Goal: Complete application form: Complete application form

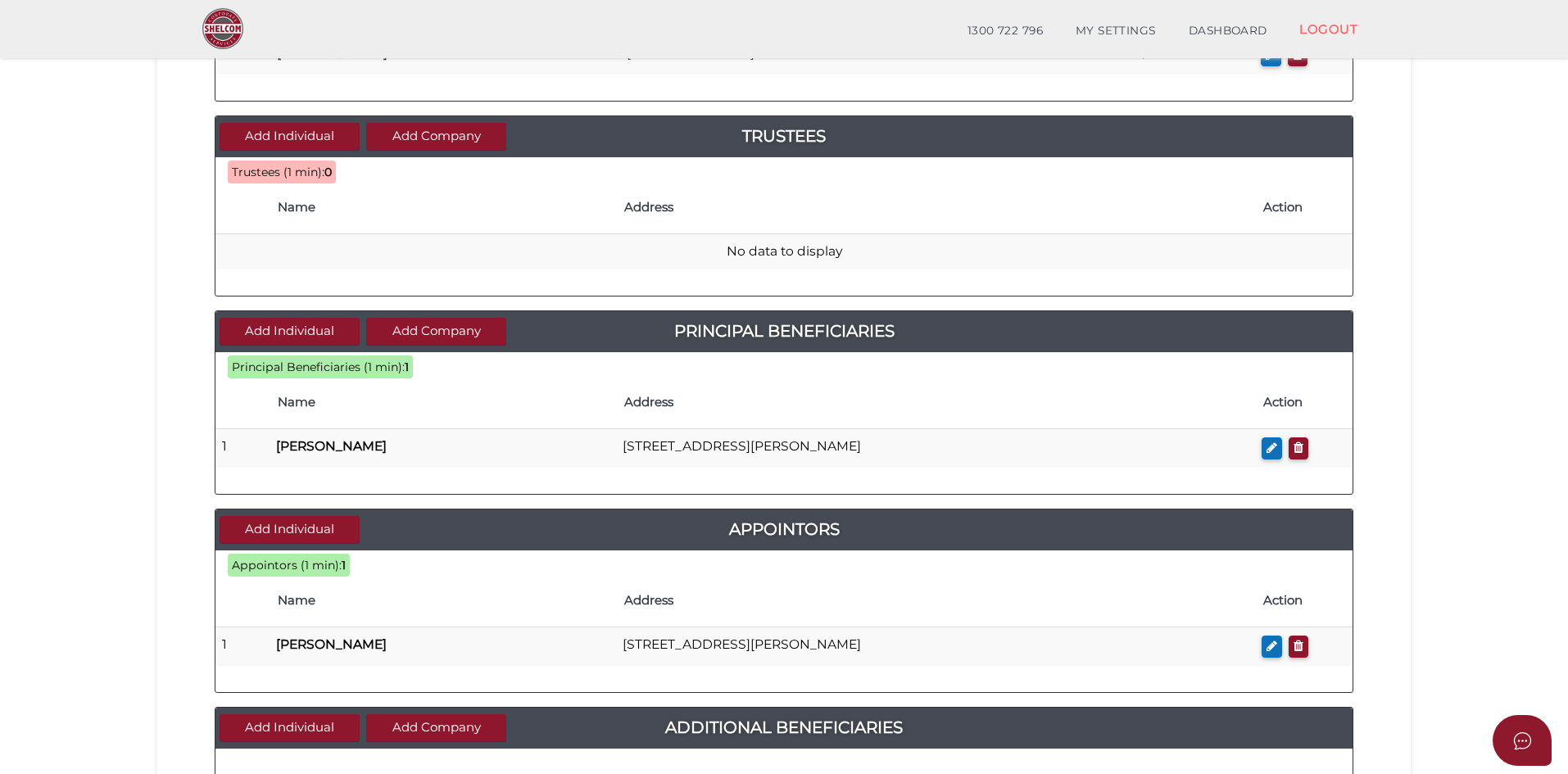
scroll to position [327, 0]
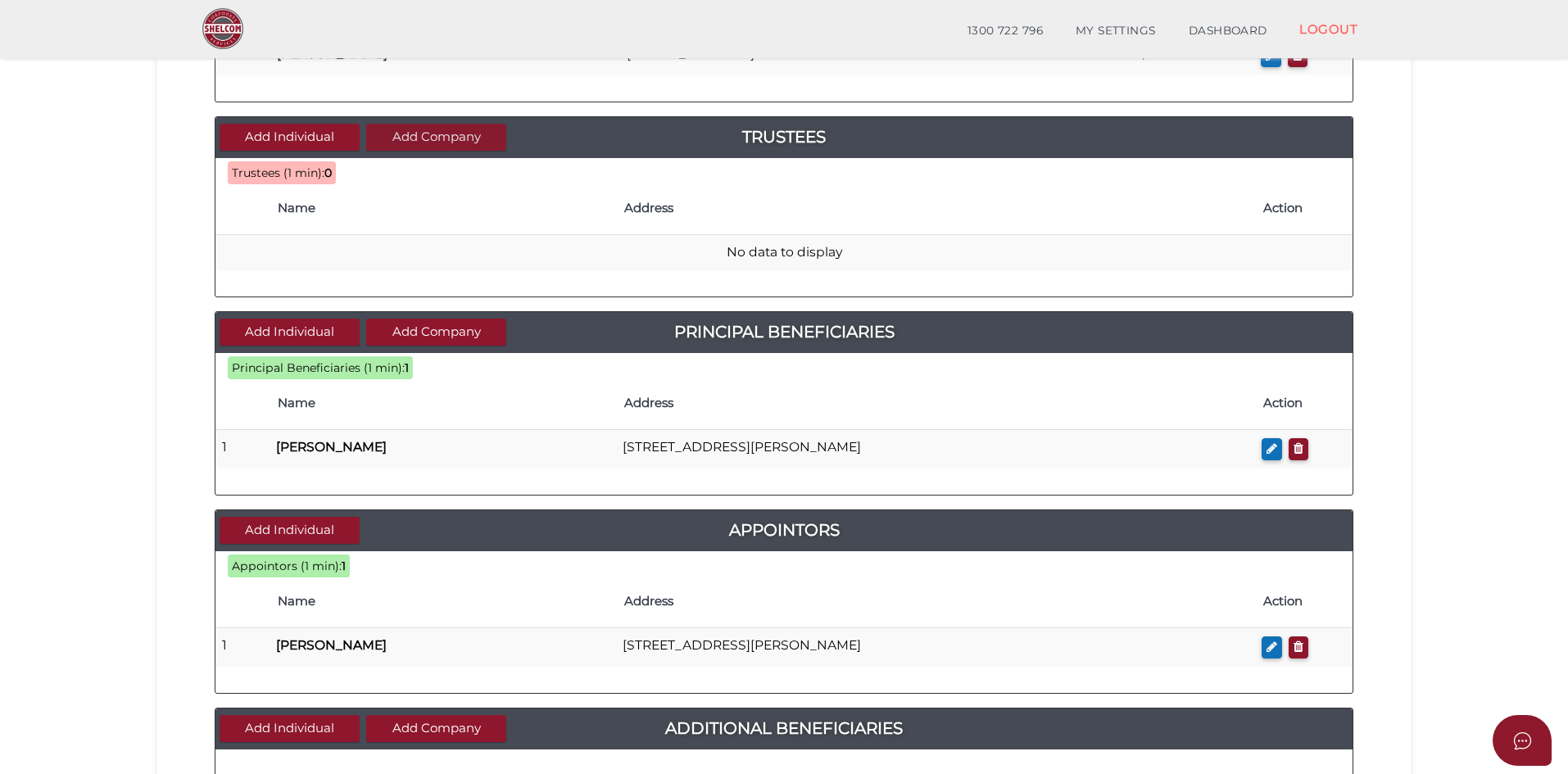
click at [464, 139] on button "Add Company" at bounding box center [436, 137] width 140 height 27
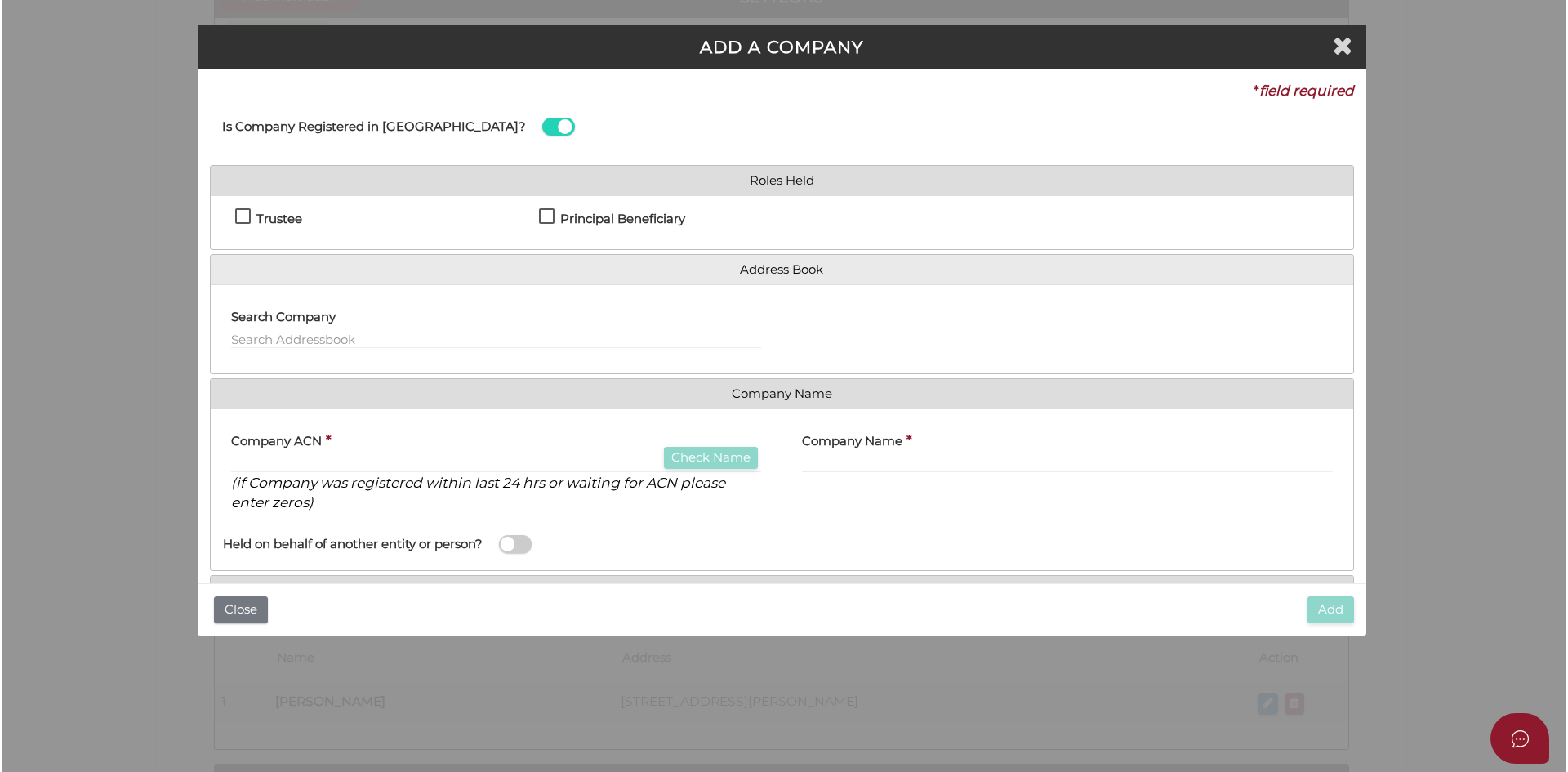
scroll to position [0, 0]
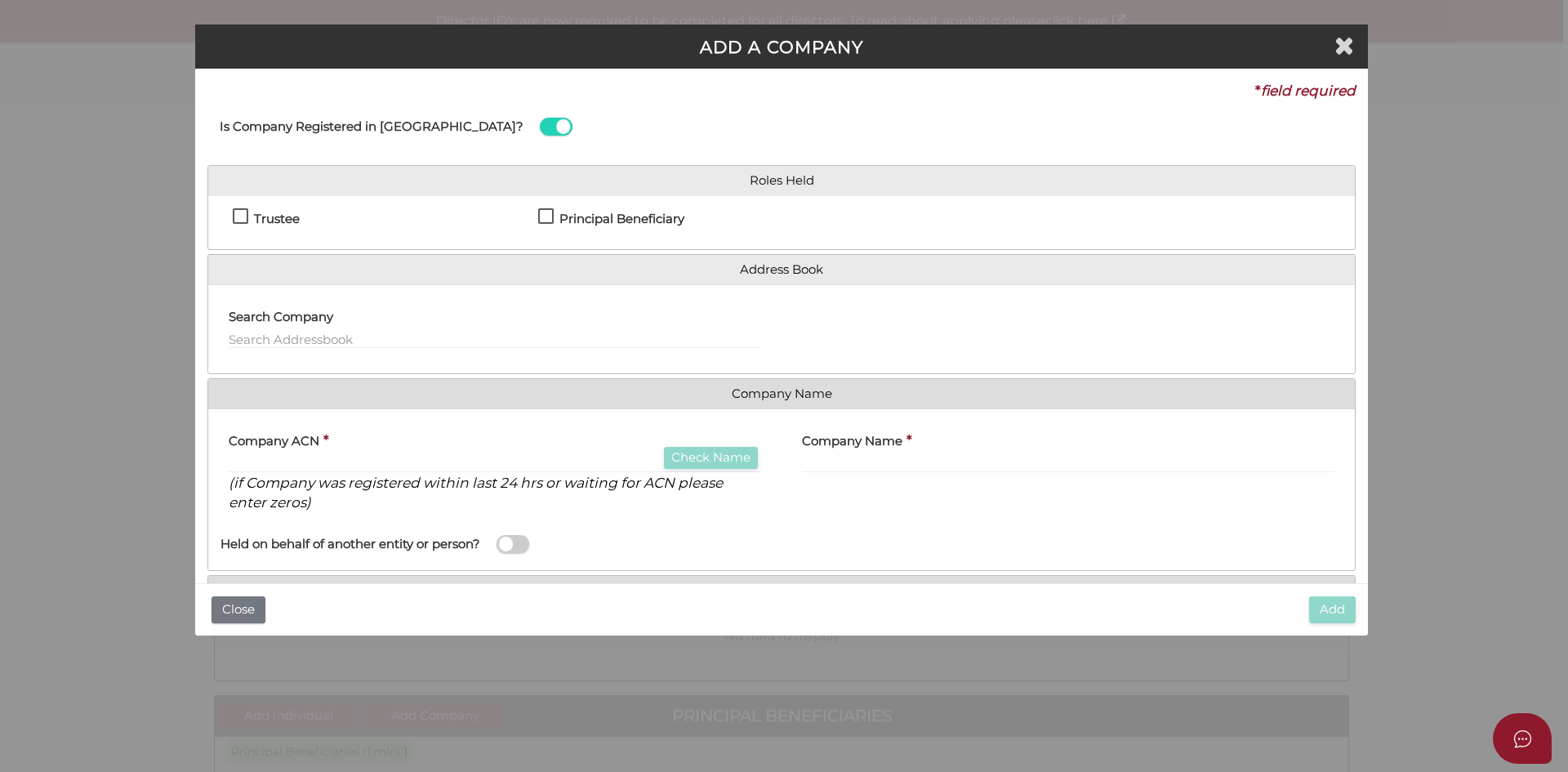
click at [286, 214] on h4 "Trustee" at bounding box center [277, 220] width 46 height 14
checkbox input "true"
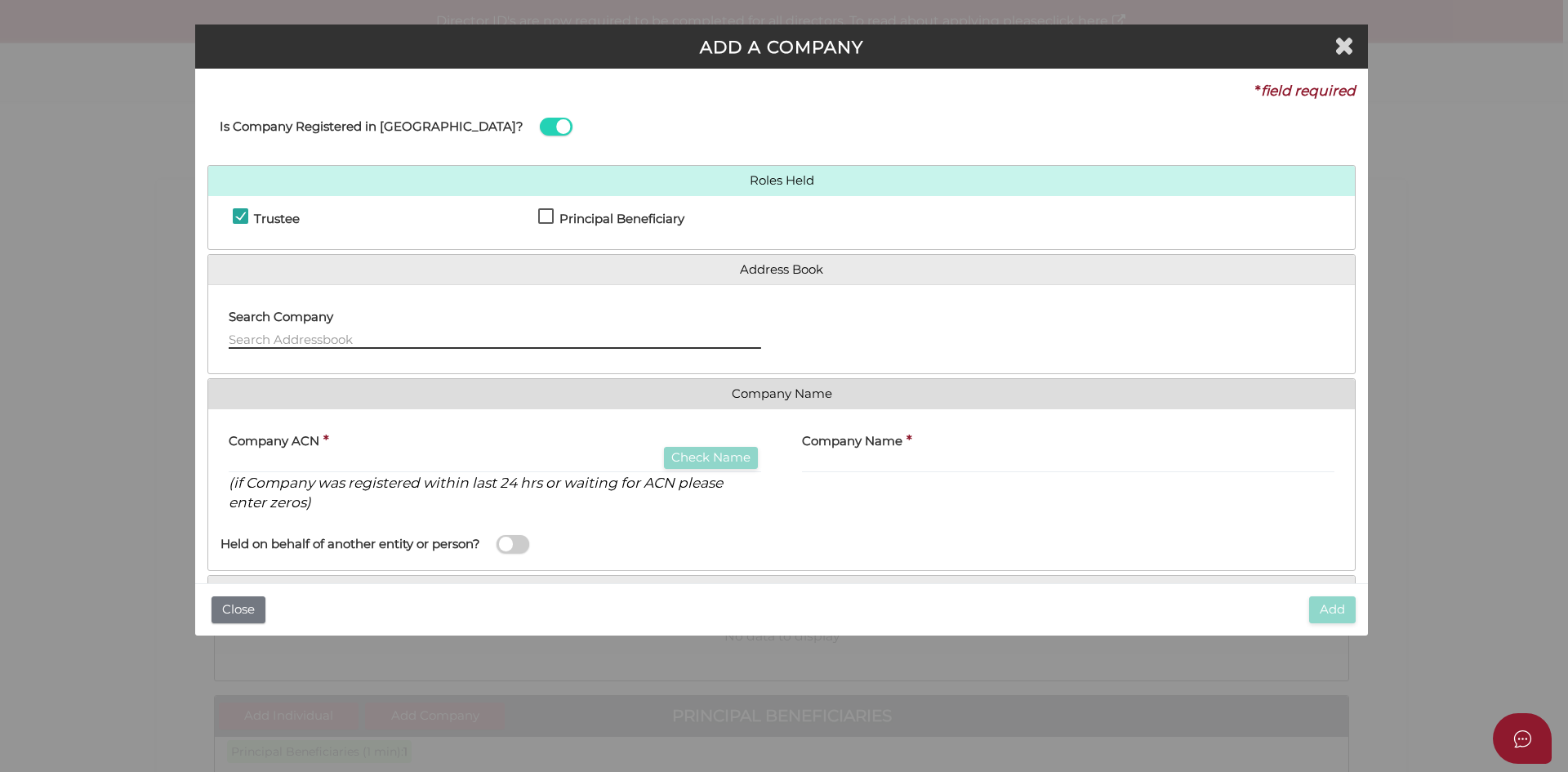
click at [307, 336] on input "text" at bounding box center [495, 340] width 532 height 18
click at [387, 343] on input "text" at bounding box center [495, 340] width 532 height 18
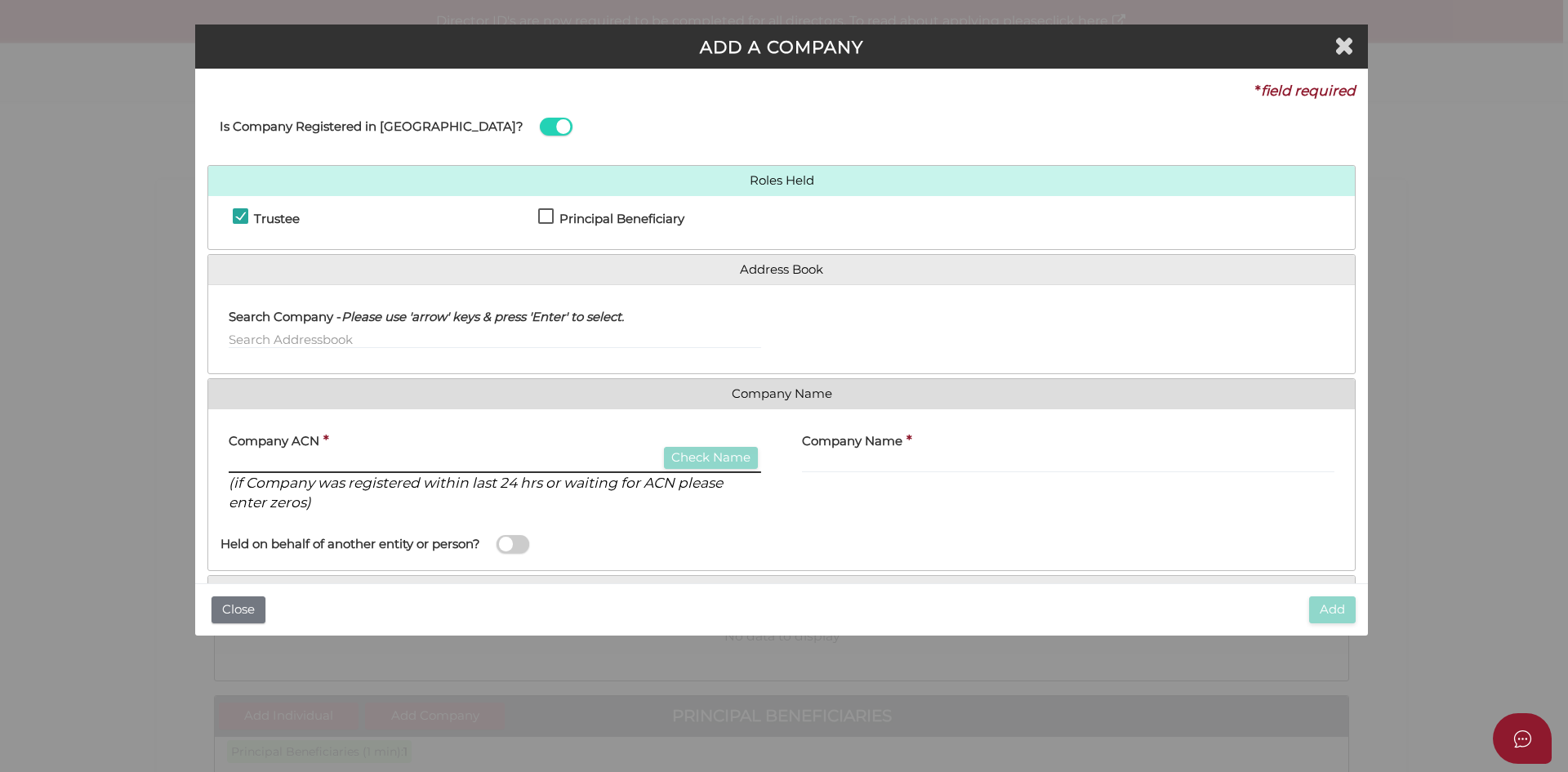
click at [485, 458] on input "text" at bounding box center [495, 464] width 532 height 18
click at [404, 464] on input "text" at bounding box center [495, 464] width 532 height 18
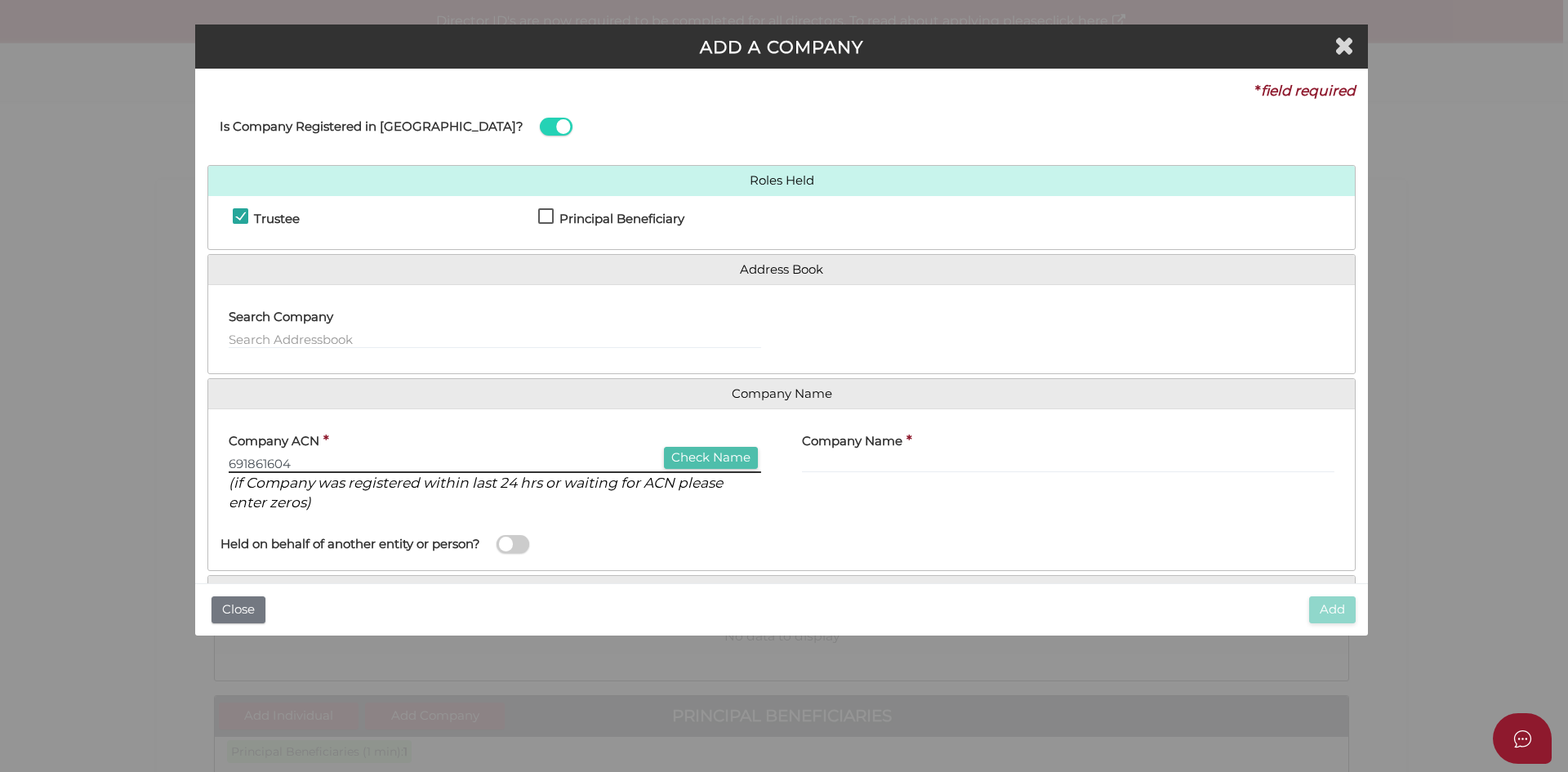
type input "691861604"
click at [717, 453] on button "Check Name" at bounding box center [710, 457] width 94 height 22
type input "LMCD PROPERTY GROUP PTY LTD"
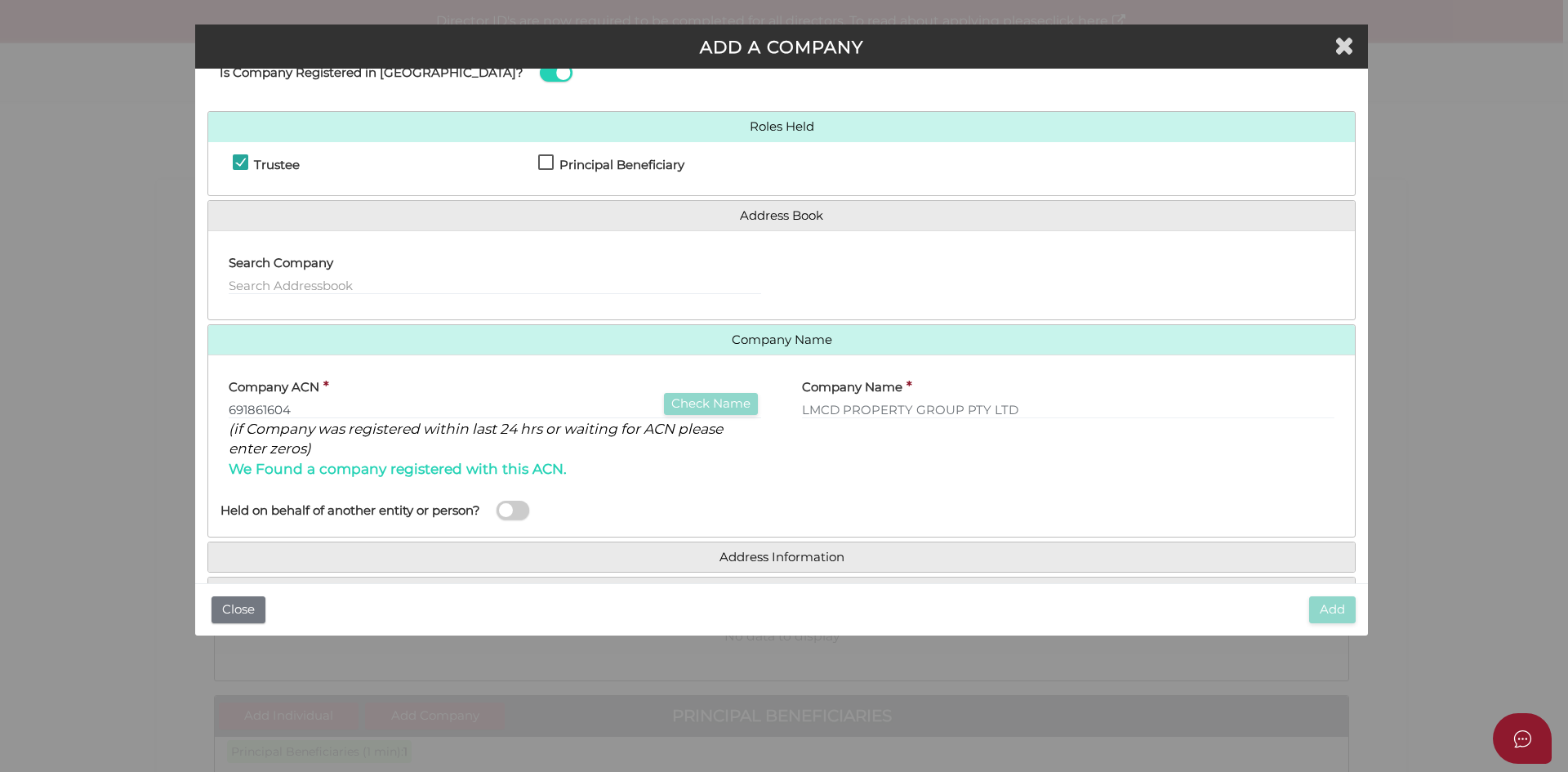
scroll to position [105, 0]
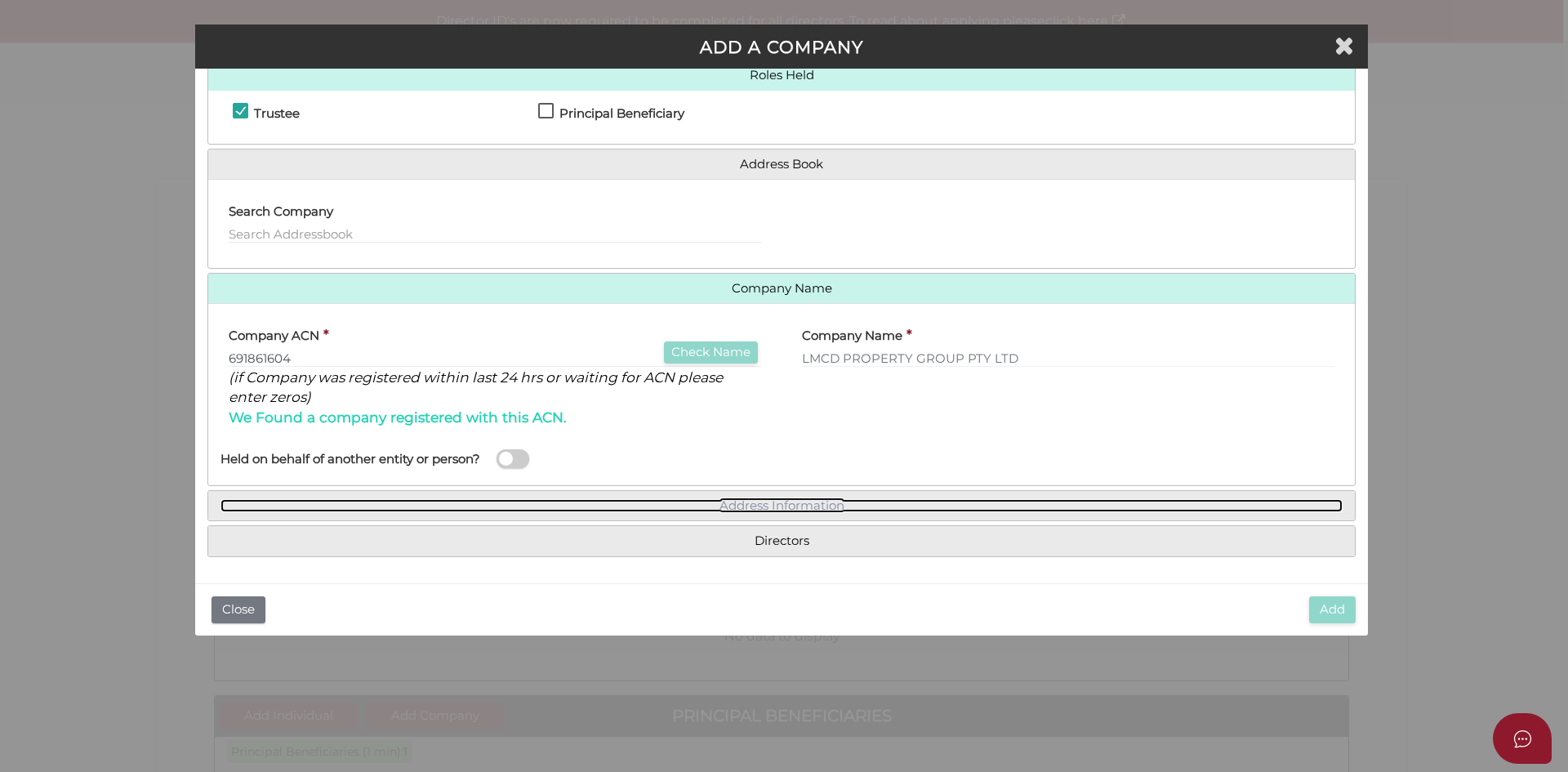
click at [846, 506] on link "Address Information" at bounding box center [782, 506] width 1122 height 14
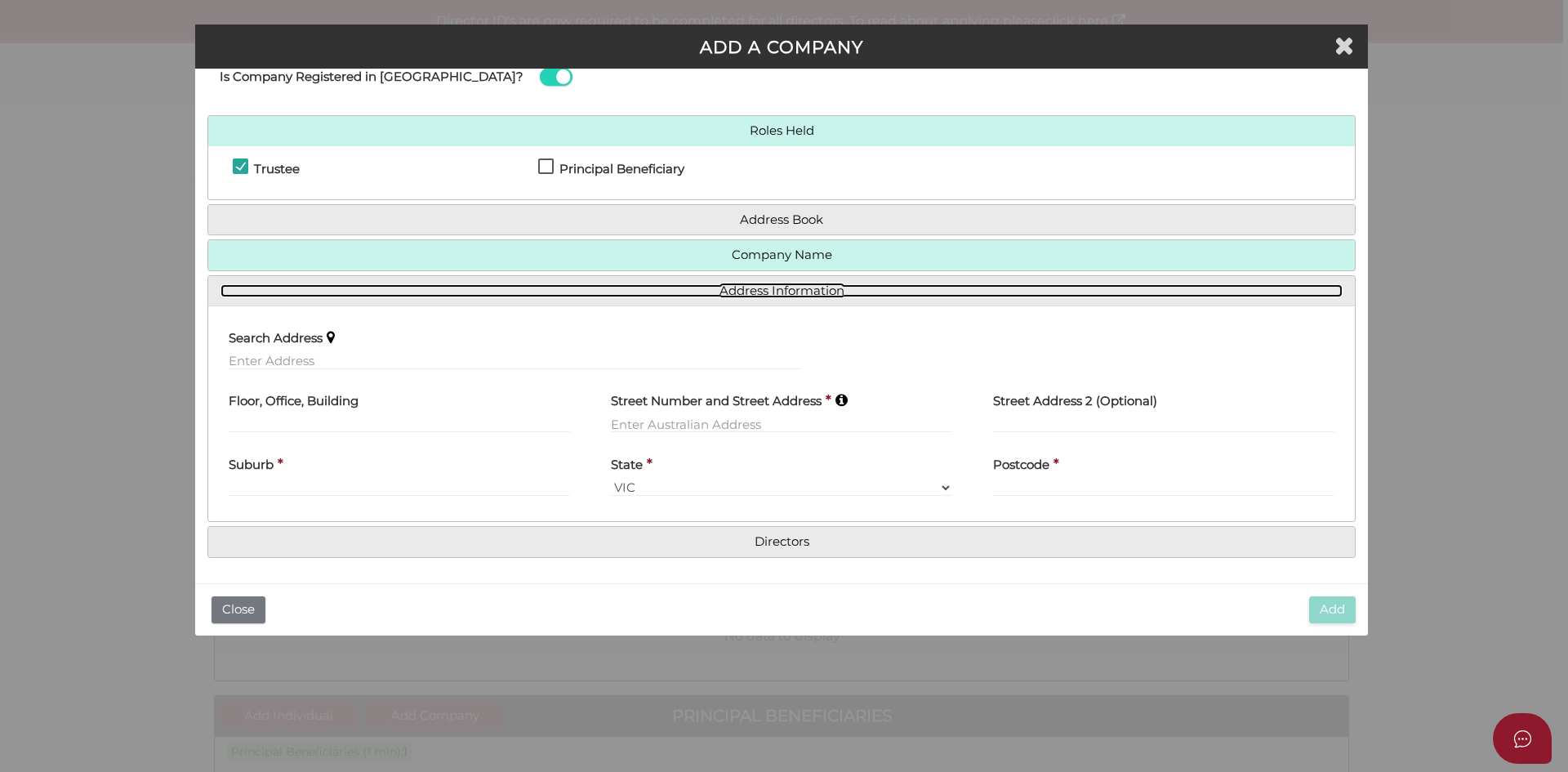
scroll to position [50, 0]
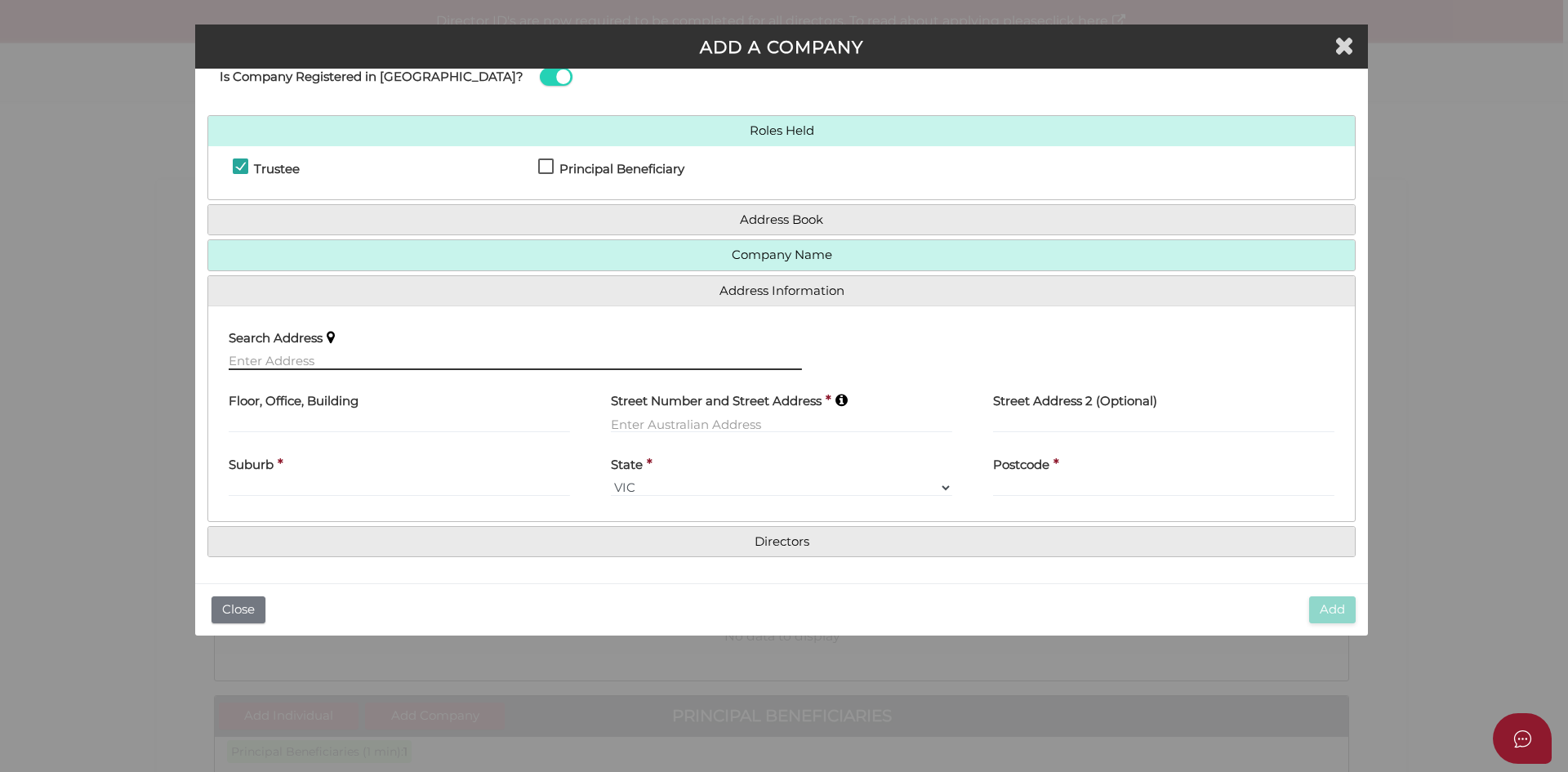
click at [391, 359] on input "text" at bounding box center [515, 361] width 573 height 18
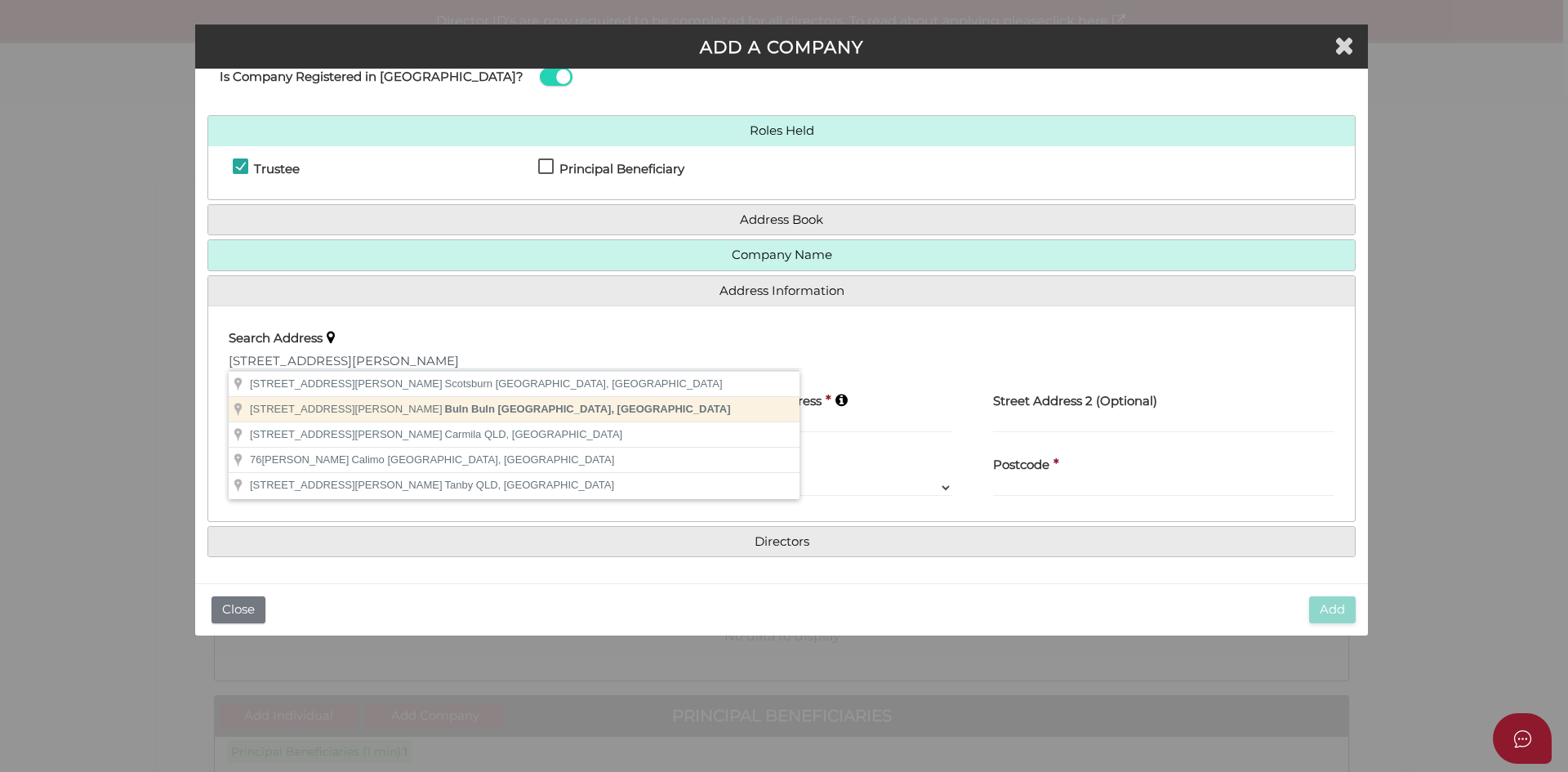
type input "76 Platts Rd, Buln Buln VIC, Australia"
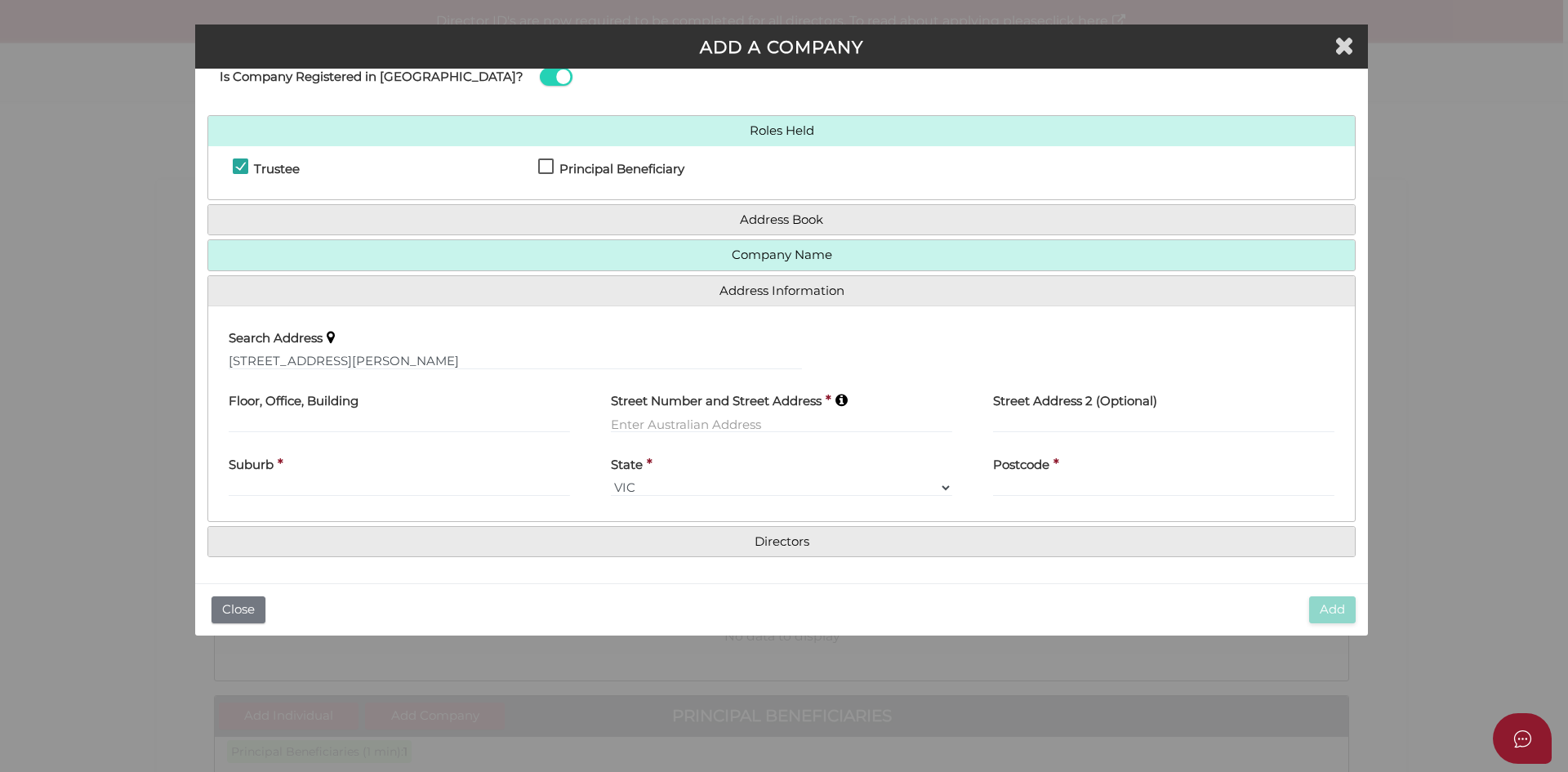
type input "76 Platts Road"
type input "Buln Buln"
select select "VIC"
type input "3821"
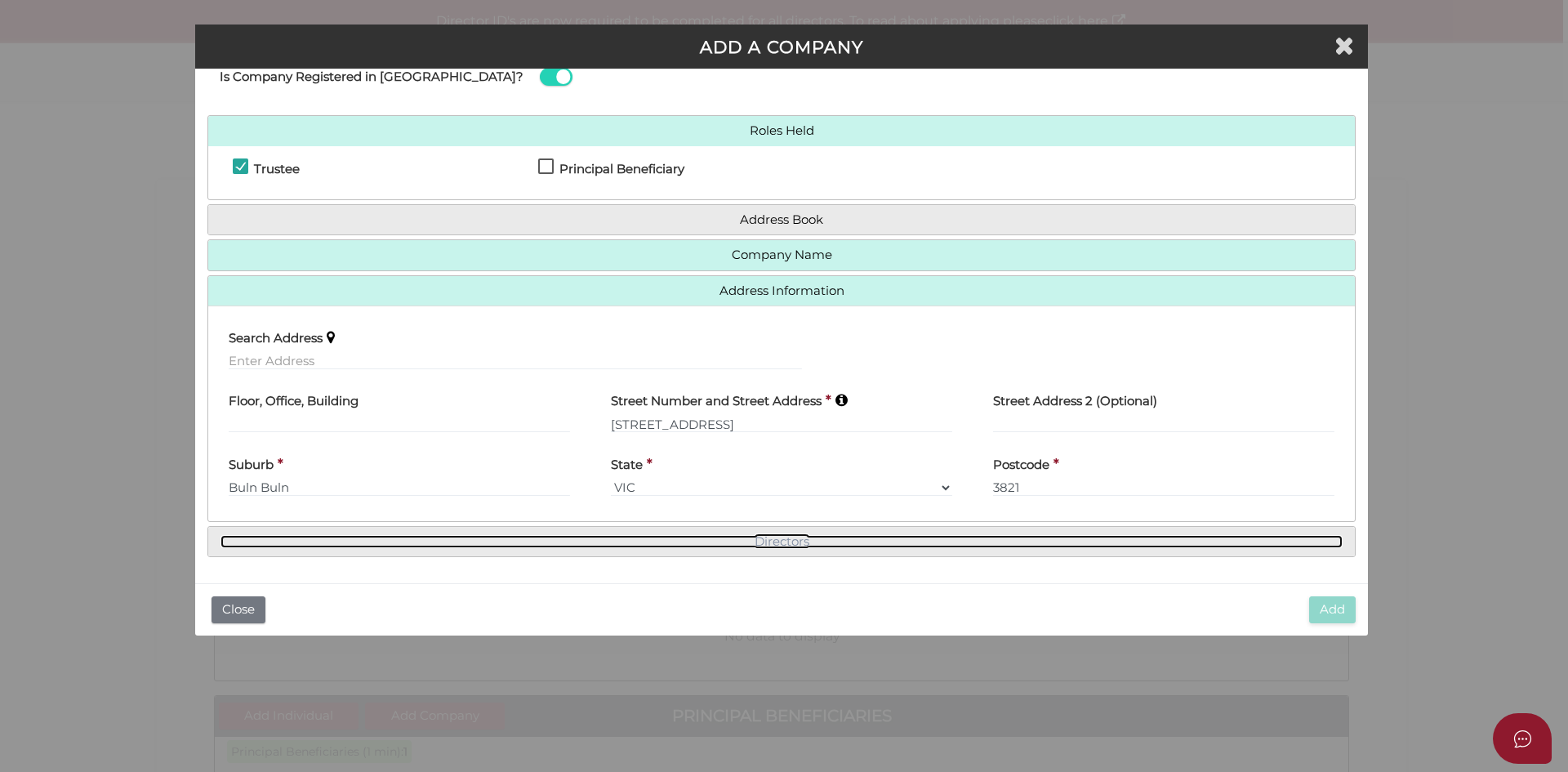
click at [862, 548] on link "Directors" at bounding box center [782, 542] width 1122 height 14
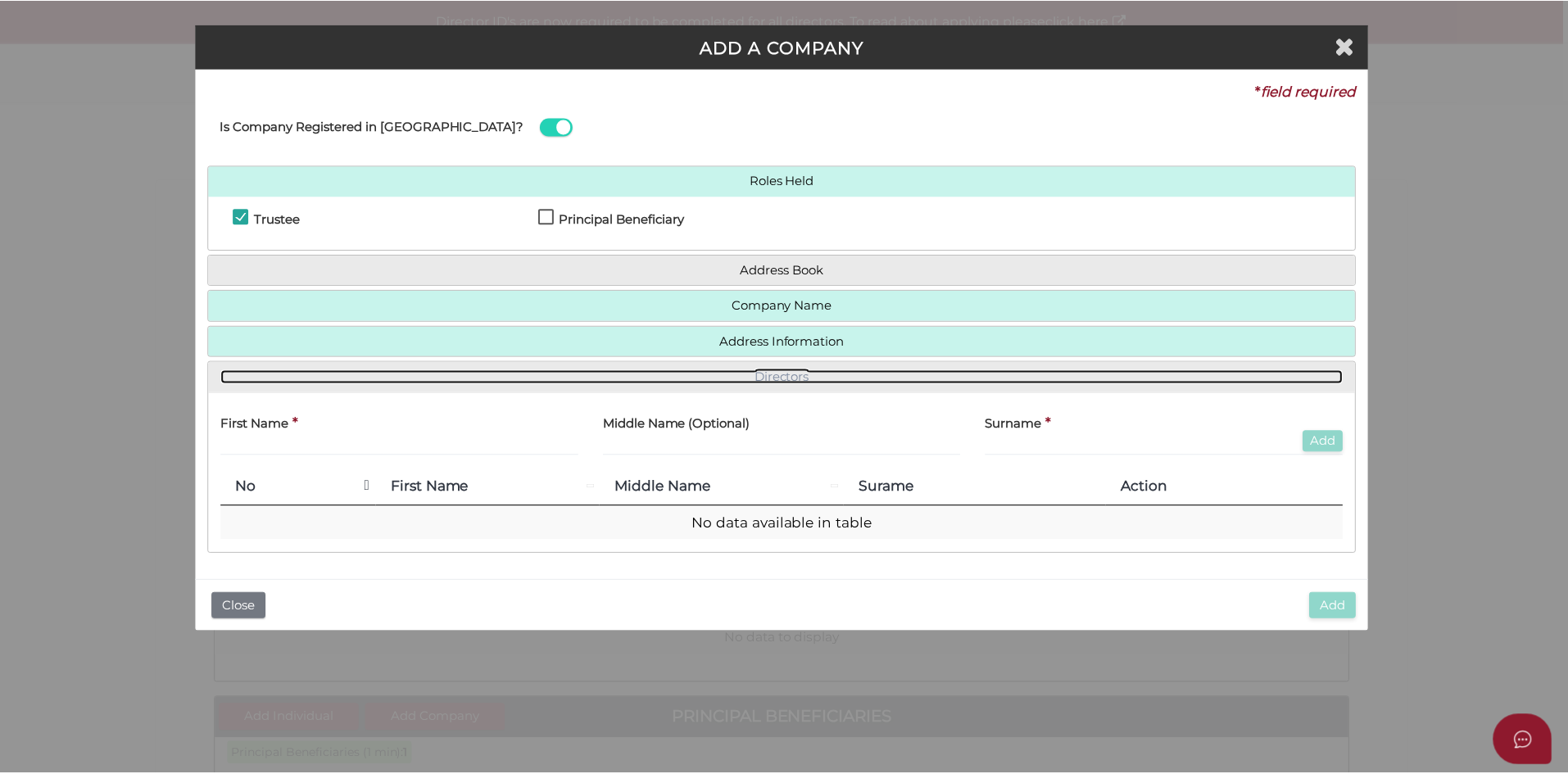
scroll to position [0, 0]
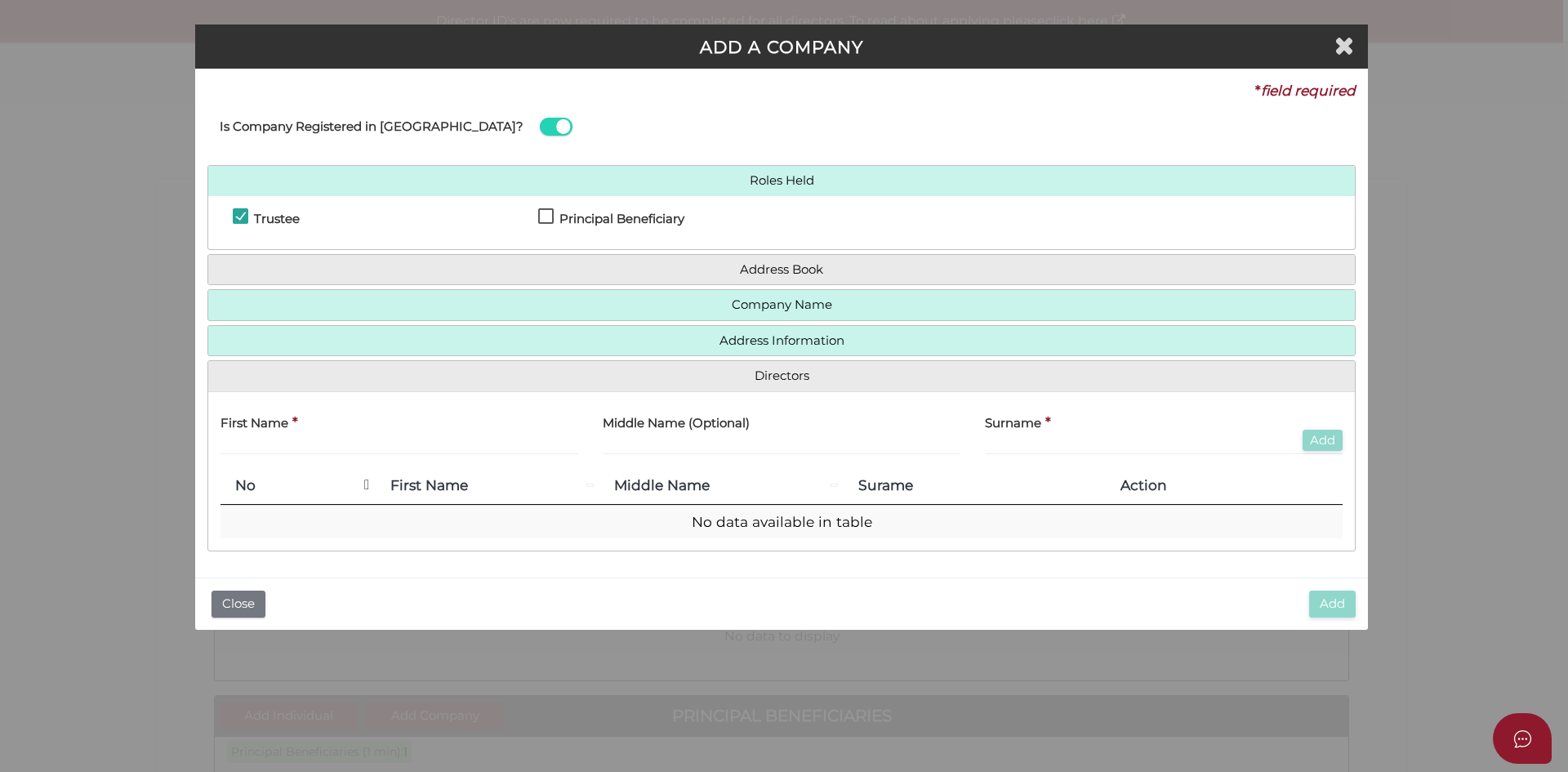
click at [340, 433] on div "First Name *" at bounding box center [399, 430] width 358 height 52
click at [337, 439] on input "text" at bounding box center [399, 446] width 358 height 18
type input "Rosario"
click at [702, 450] on input "text" at bounding box center [781, 446] width 358 height 18
type input "Caporale"
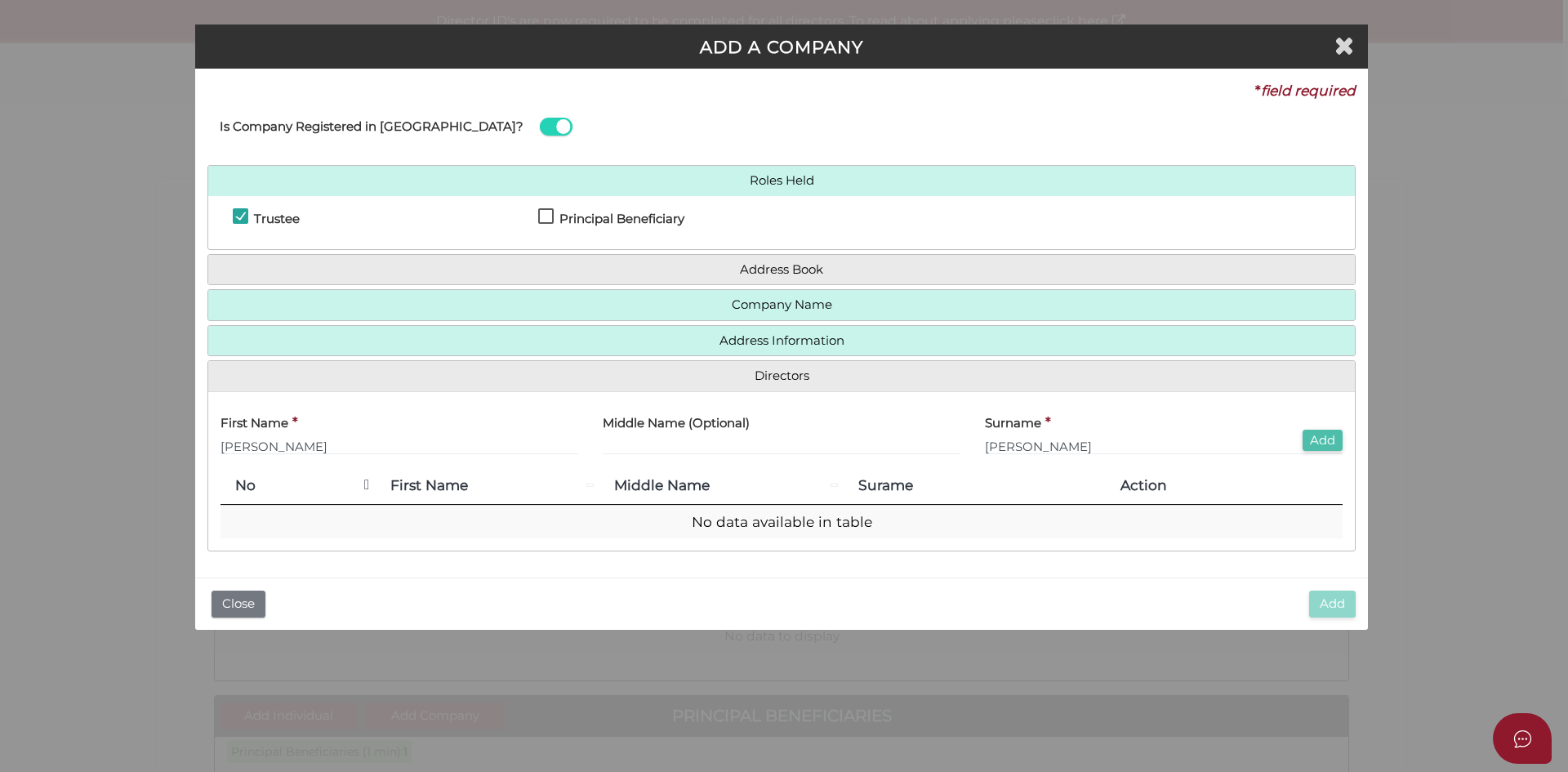
click at [1332, 444] on button "Add" at bounding box center [1323, 440] width 40 height 22
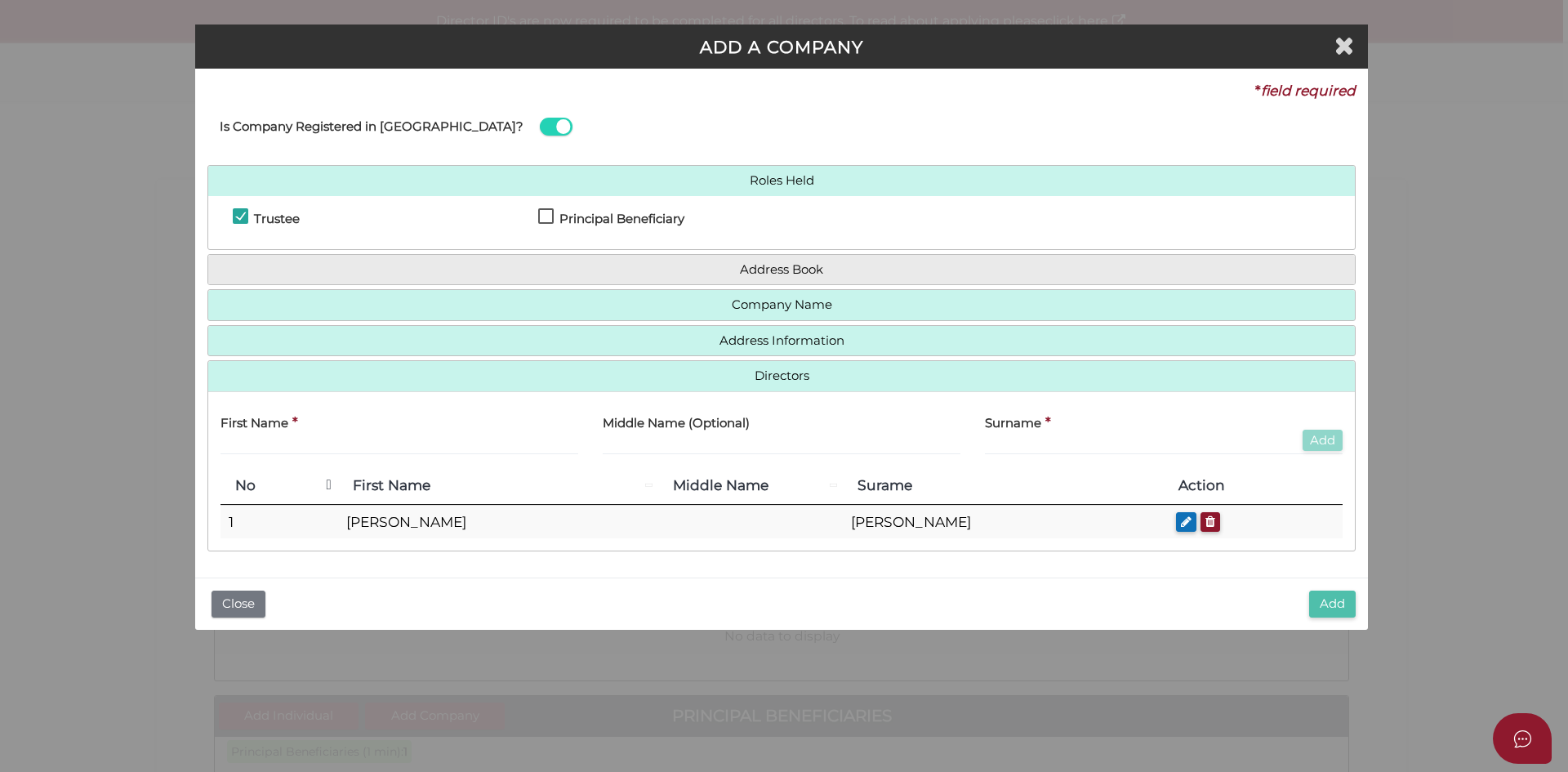
click at [1340, 607] on button "Add" at bounding box center [1332, 603] width 46 height 27
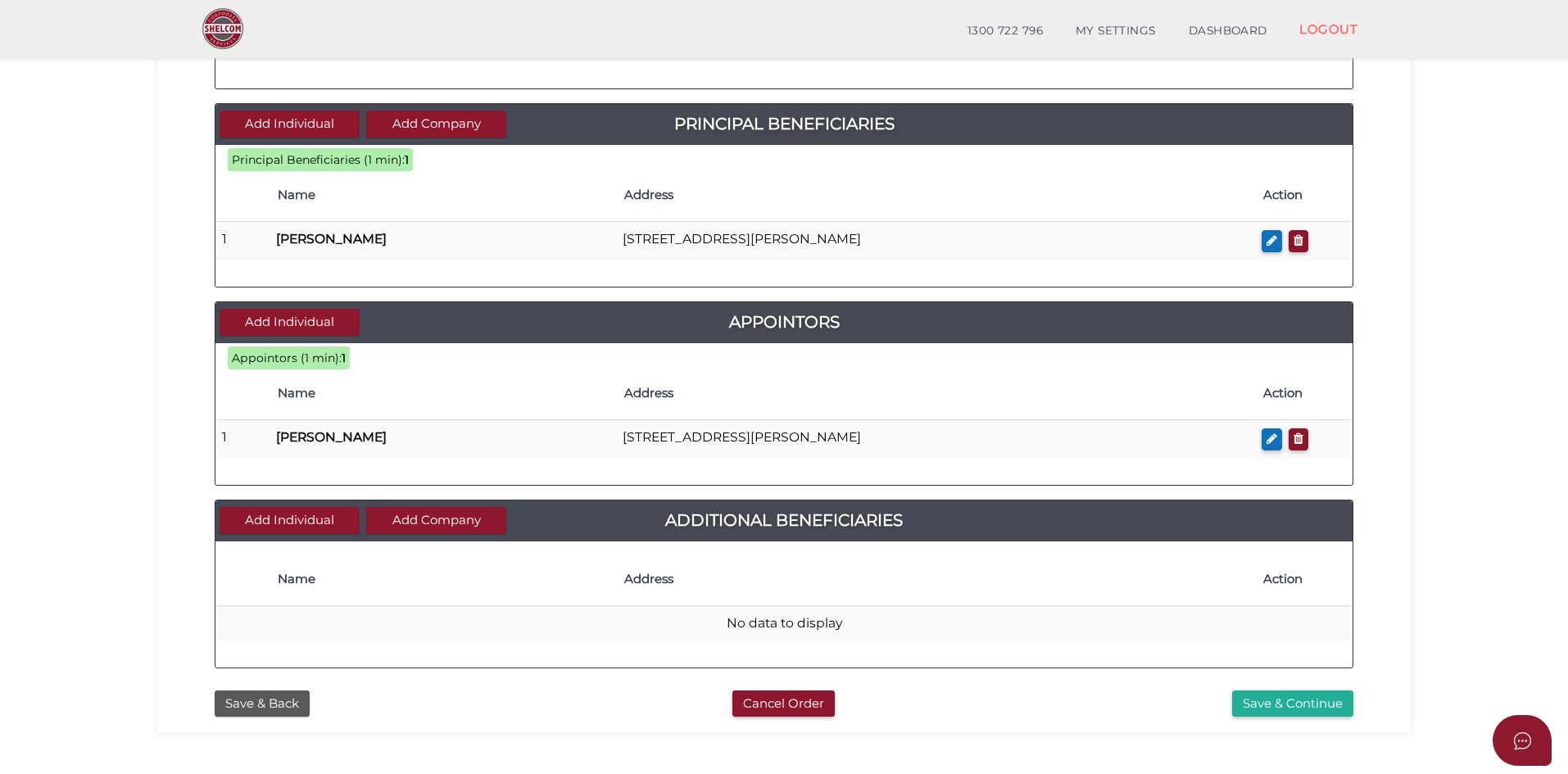
scroll to position [655, 0]
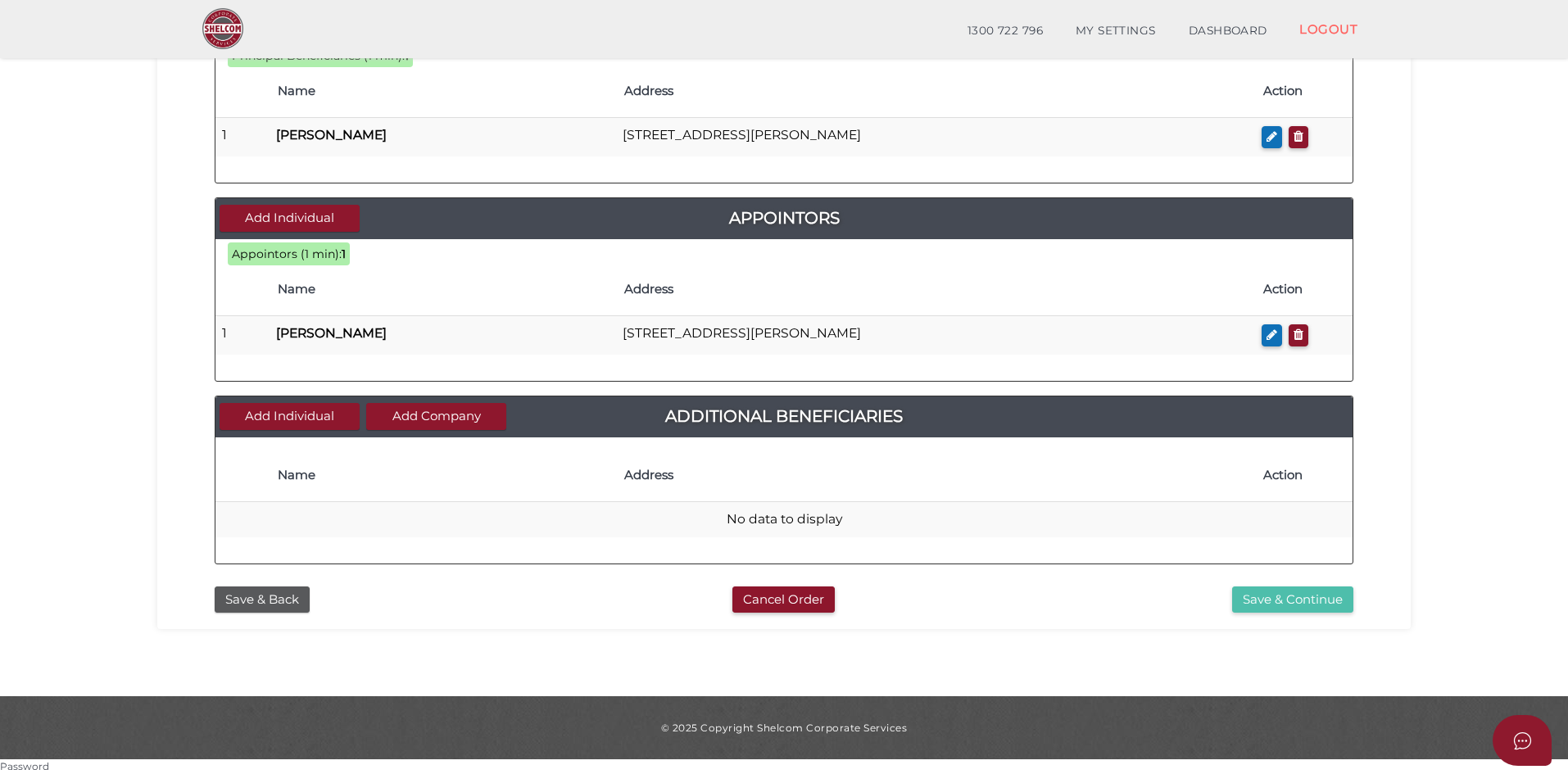
click at [1304, 598] on button "Save & Continue" at bounding box center [1292, 599] width 121 height 27
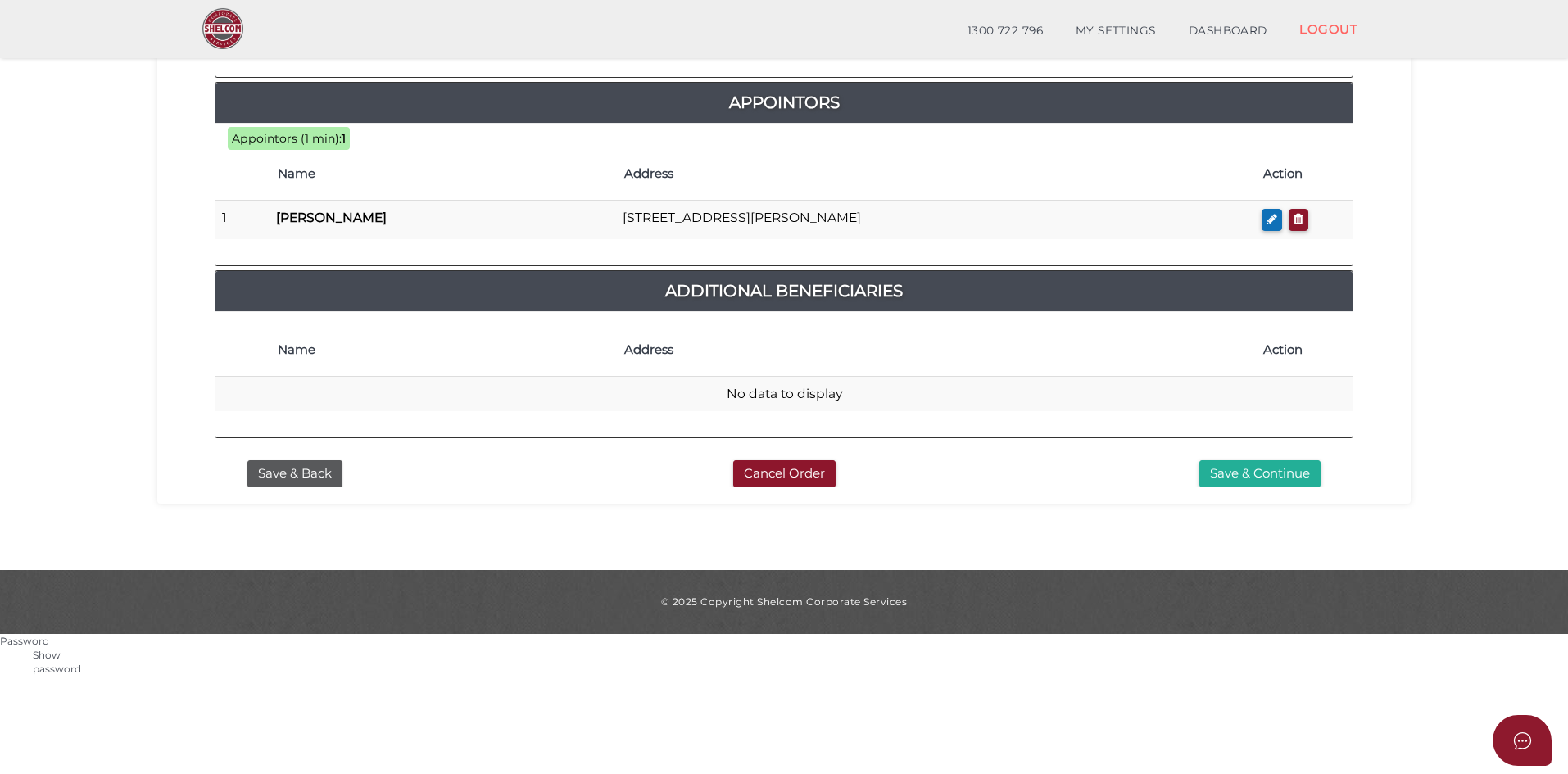
scroll to position [737, 0]
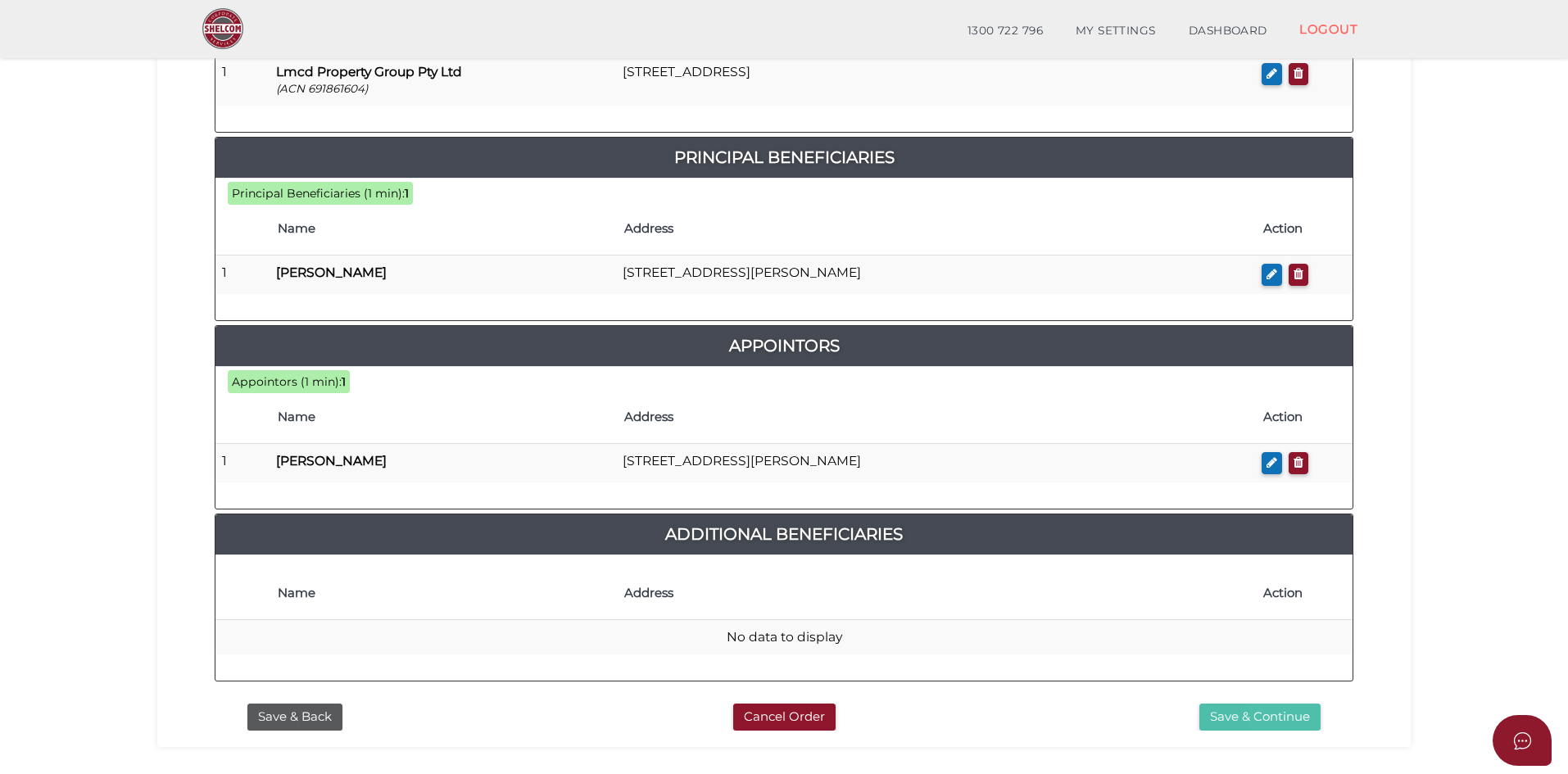
click at [1302, 703] on button "Save & Continue" at bounding box center [1260, 716] width 121 height 27
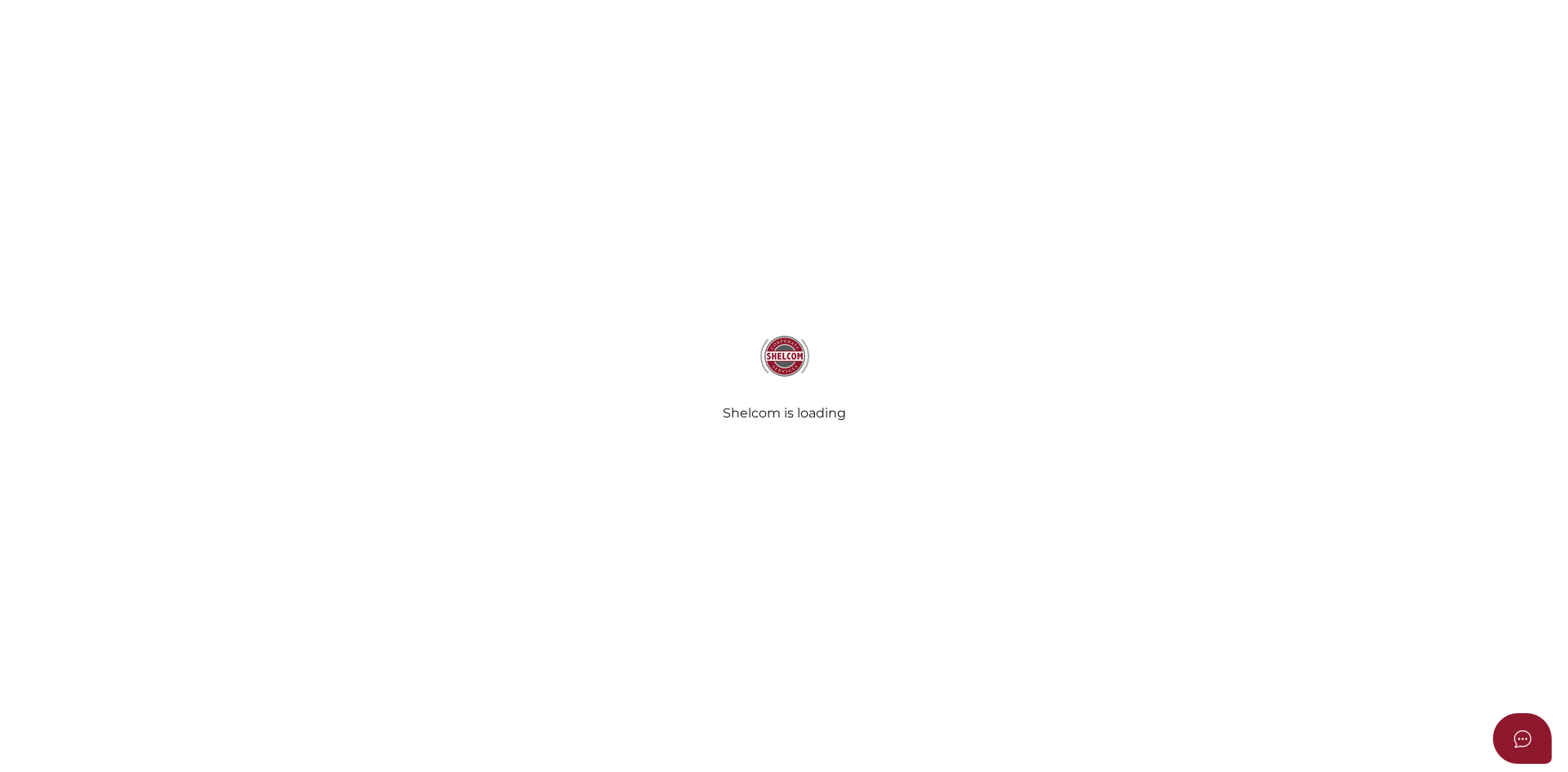
radio input "true"
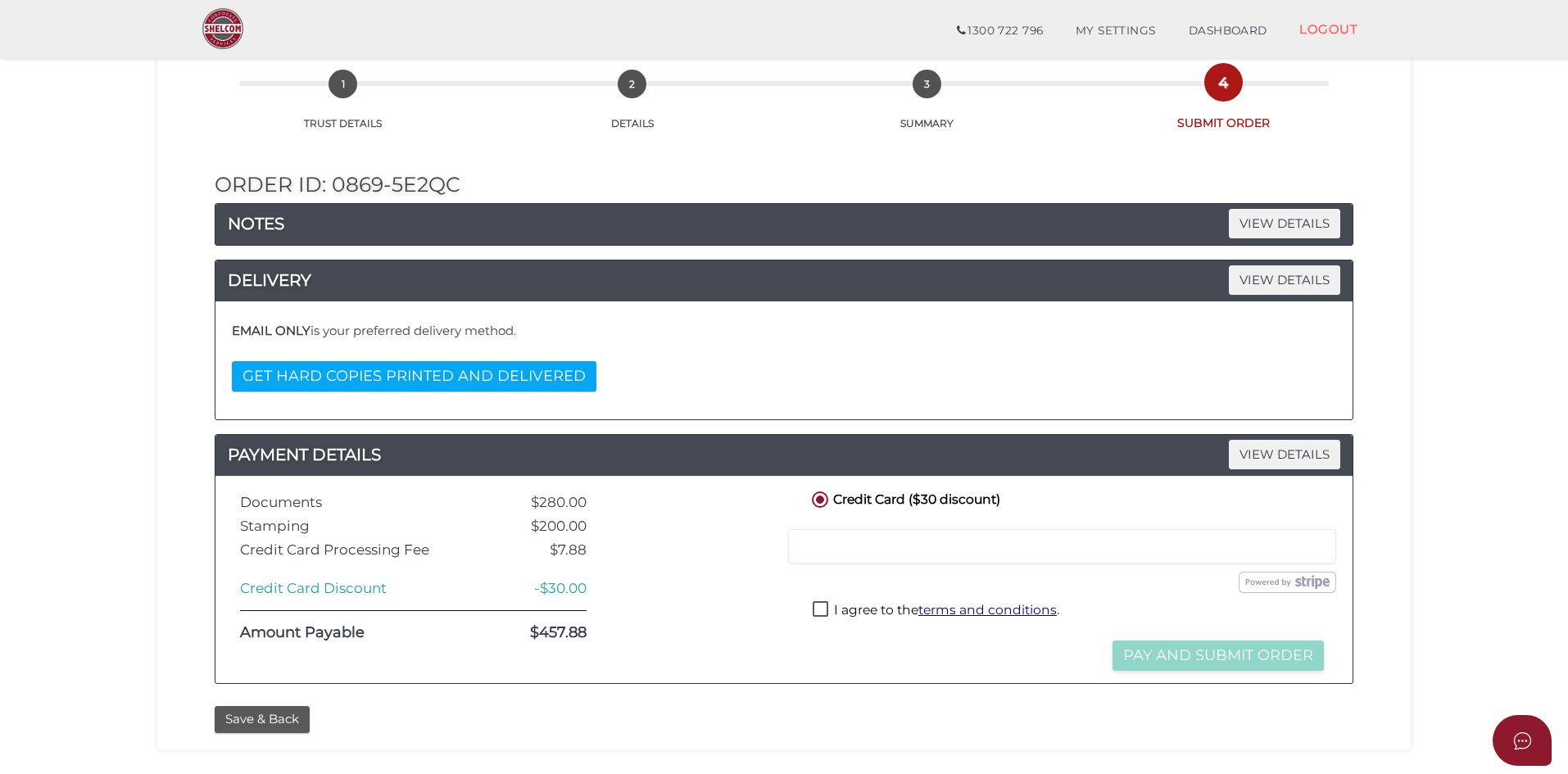
scroll to position [164, 0]
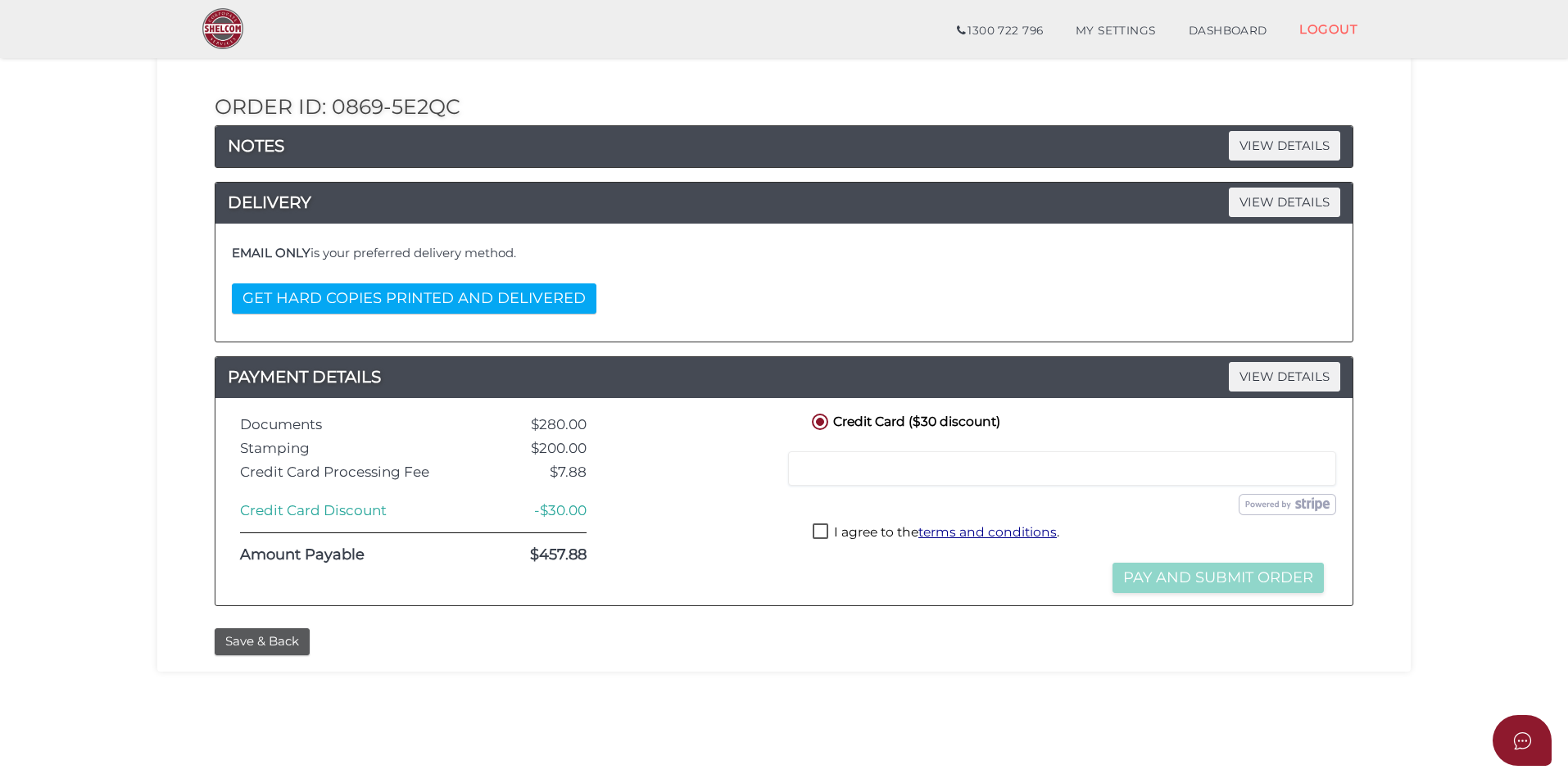
click at [823, 530] on label "I agree to the terms and conditions ." at bounding box center [935, 533] width 247 height 20
checkbox input "true"
click at [1229, 578] on button "Pay and Submit Order" at bounding box center [1218, 577] width 212 height 31
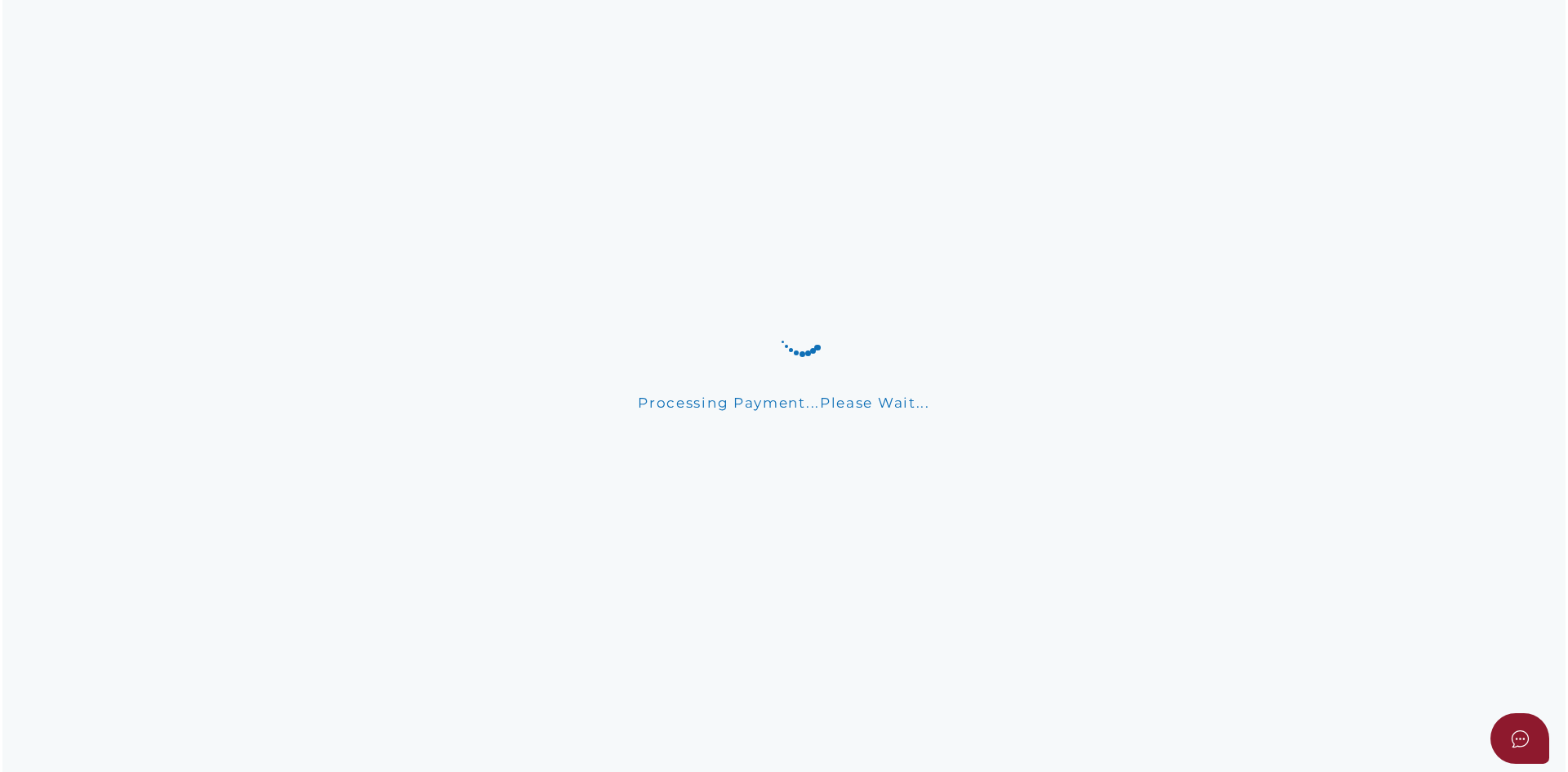
scroll to position [0, 0]
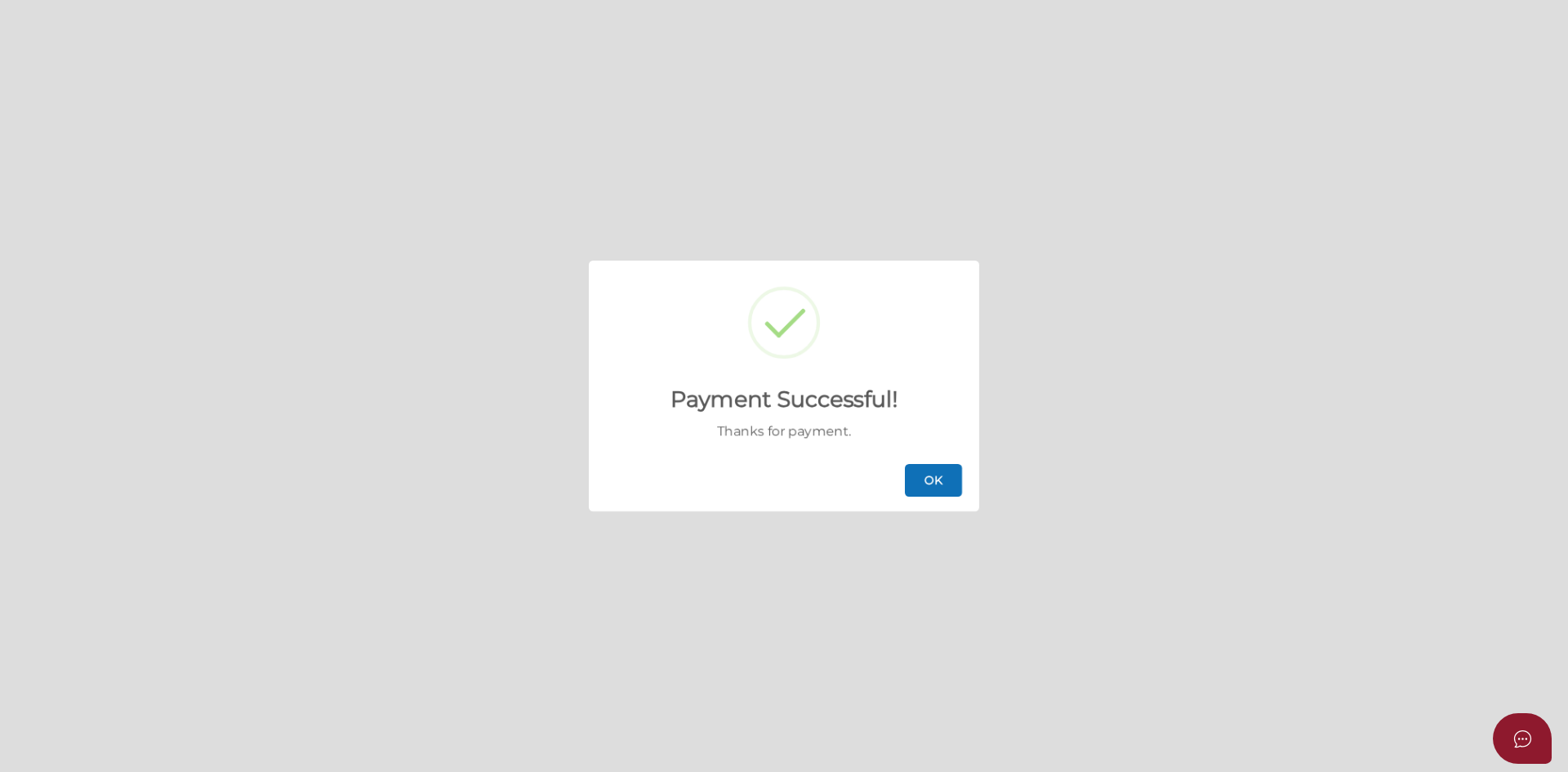
click at [950, 478] on button "OK" at bounding box center [933, 480] width 57 height 32
